Goal: Navigation & Orientation: Go to known website

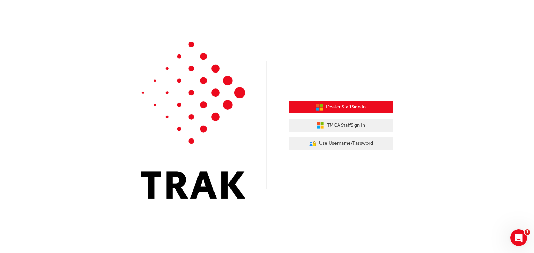
click at [344, 105] on span "Dealer Staff Sign In" at bounding box center [346, 107] width 40 height 8
